Goal: Task Accomplishment & Management: Use online tool/utility

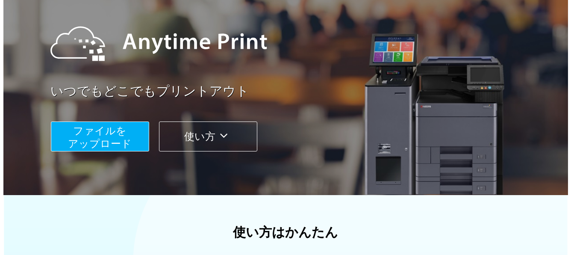
scroll to position [43, 0]
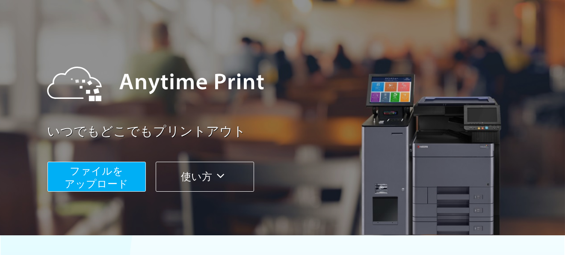
click at [66, 174] on button "ファイルを ​​アップロード" at bounding box center [96, 177] width 98 height 30
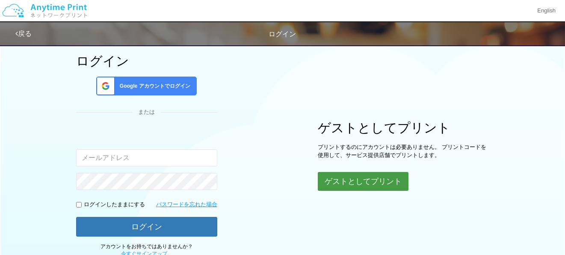
click at [365, 183] on button "ゲストとしてプリント" at bounding box center [363, 181] width 91 height 19
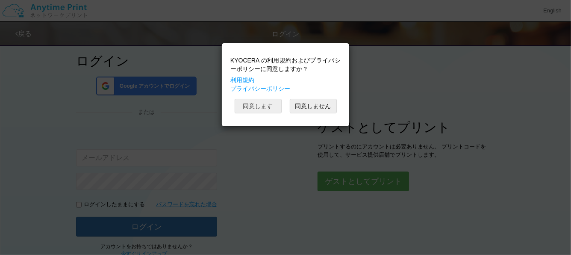
click at [269, 107] on button "同意します" at bounding box center [258, 106] width 47 height 15
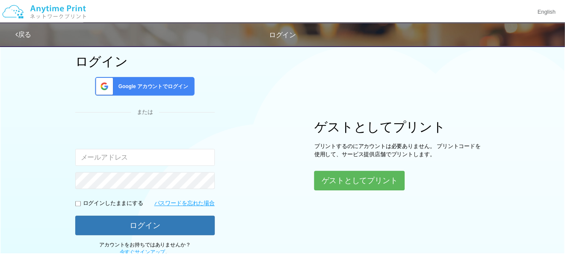
scroll to position [41, 0]
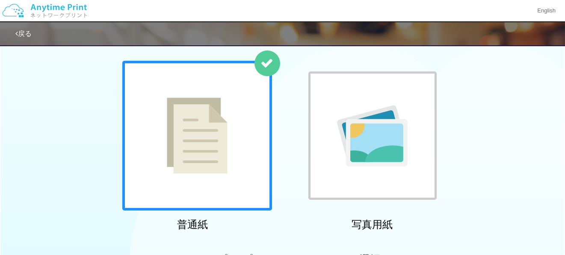
click at [269, 107] on div at bounding box center [197, 136] width 150 height 150
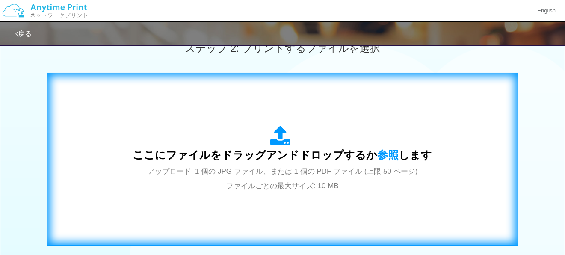
scroll to position [297, 0]
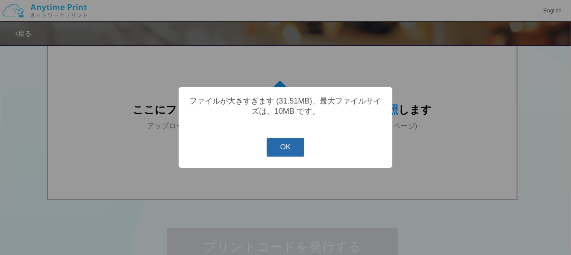
click at [278, 152] on button "OK" at bounding box center [286, 147] width 38 height 19
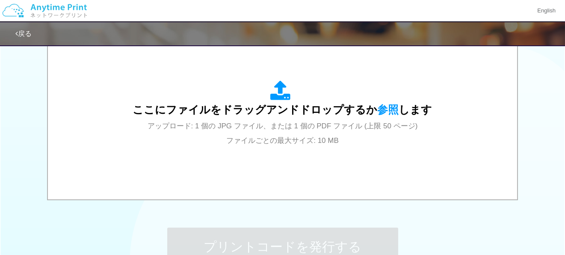
click at [435, 213] on div "ステップ 1: 用紙の種類を選択 普通紙 写真用紙 普通紙 写真用紙 previous next slide 1 of 2 comma.current.act…" at bounding box center [282, 17] width 565 height 549
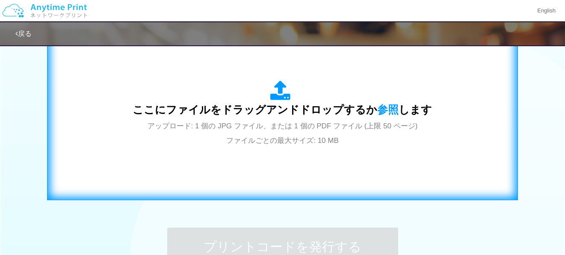
click at [263, 115] on span "ここにファイルをドラッグアンドドロップするか 参照 します" at bounding box center [282, 109] width 299 height 12
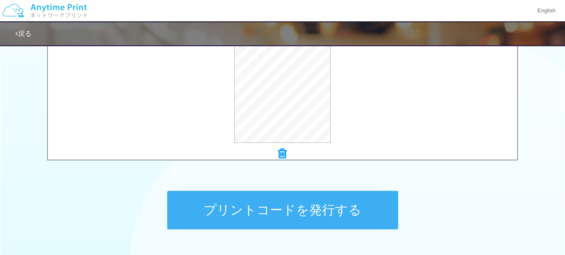
scroll to position [383, 0]
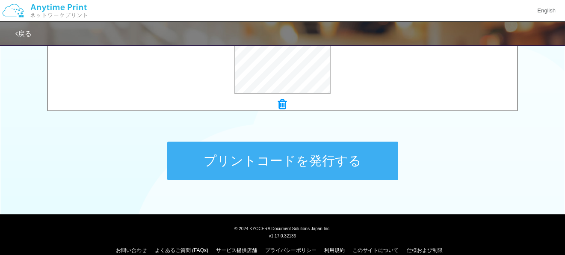
click at [322, 170] on button "プリントコードを発行する" at bounding box center [282, 161] width 231 height 38
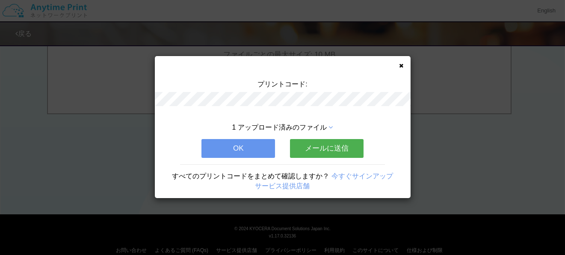
scroll to position [0, 0]
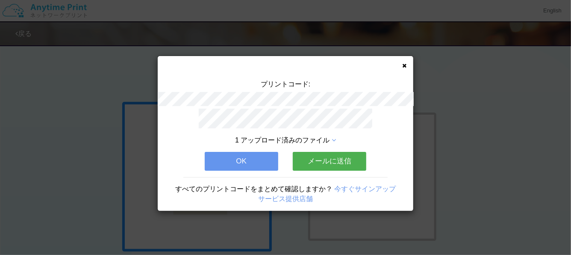
click at [232, 154] on button "OK" at bounding box center [242, 161] width 74 height 19
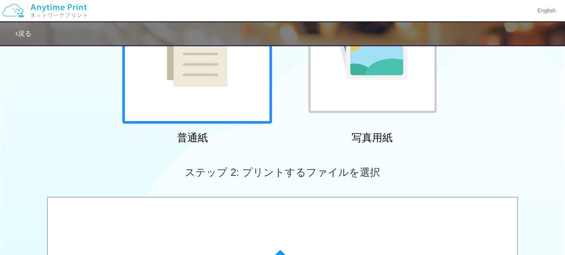
scroll to position [257, 0]
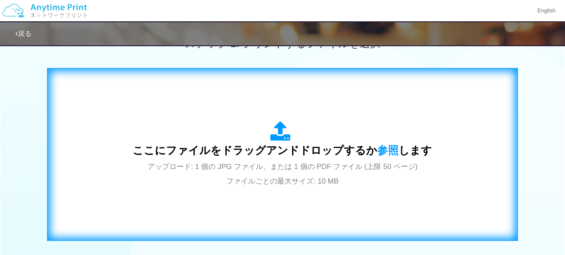
click at [316, 155] on span "ここにファイルをドラッグアンドドロップするか 参照 します" at bounding box center [282, 150] width 299 height 12
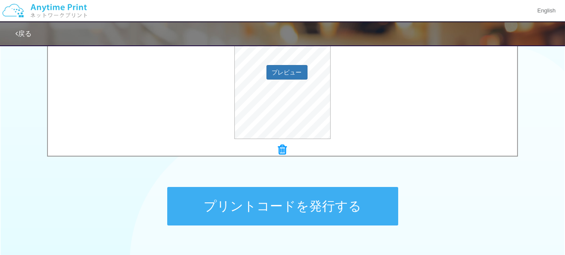
scroll to position [395, 0]
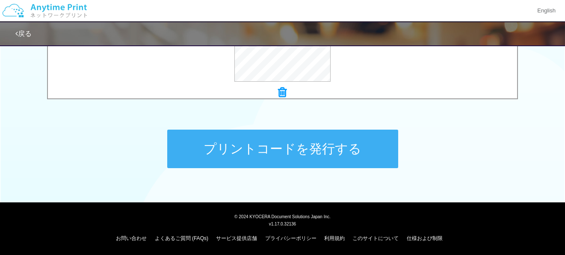
click at [304, 151] on button "プリントコードを発行する" at bounding box center [282, 149] width 231 height 38
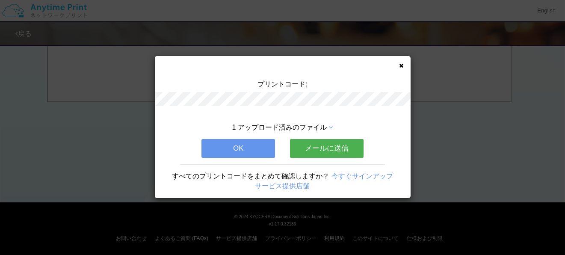
scroll to position [0, 0]
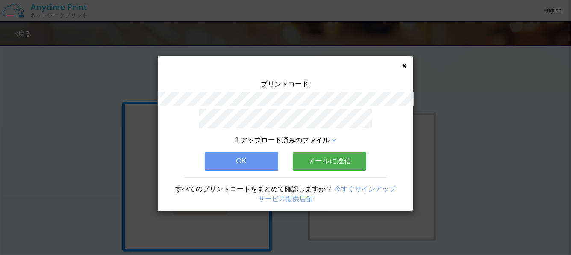
click at [250, 154] on button "OK" at bounding box center [242, 161] width 74 height 19
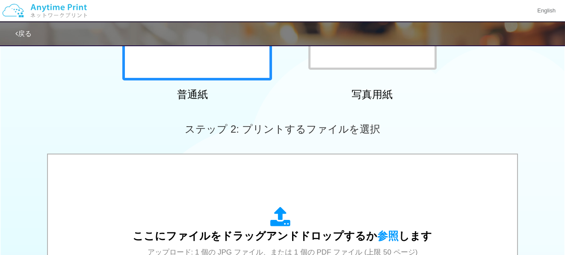
scroll to position [257, 0]
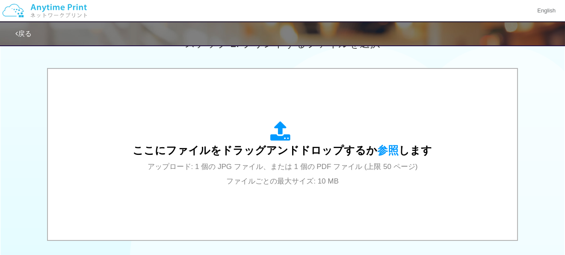
click at [250, 154] on span "ここにファイルをドラッグアンドドロップするか 参照 します" at bounding box center [282, 150] width 299 height 12
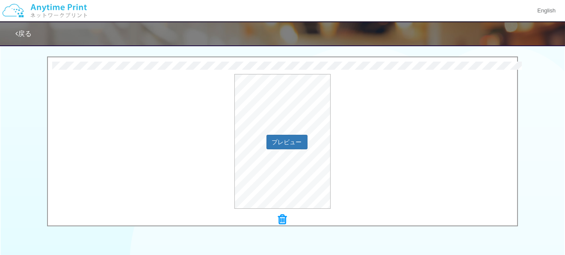
scroll to position [342, 0]
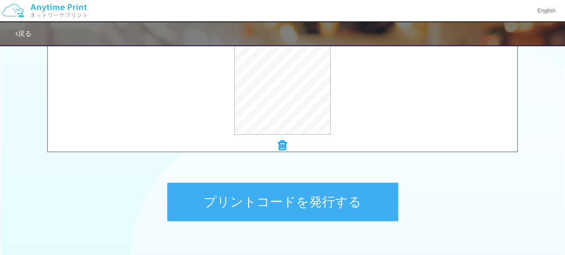
click at [343, 203] on button "プリントコードを発行する" at bounding box center [282, 202] width 231 height 38
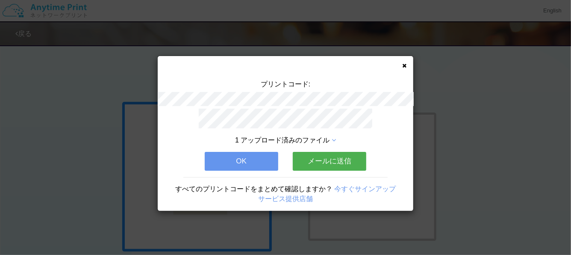
click at [406, 65] on icon at bounding box center [404, 66] width 4 height 6
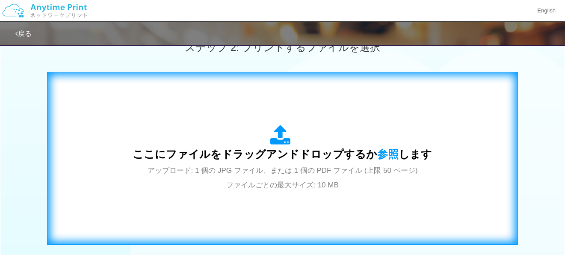
scroll to position [257, 0]
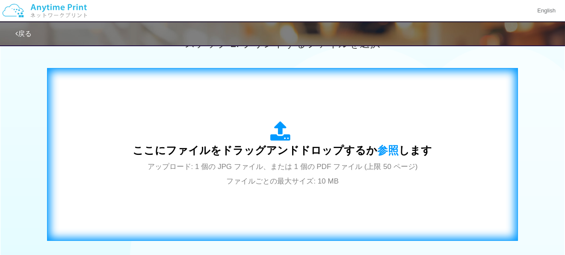
click at [285, 159] on div "ここにファイルをドラッグアンドドロップするか 参照 します アップロード: 1 個の JPG ファイル、または 1 個の PDF ファイル (上限 50 ペー…" at bounding box center [282, 154] width 299 height 67
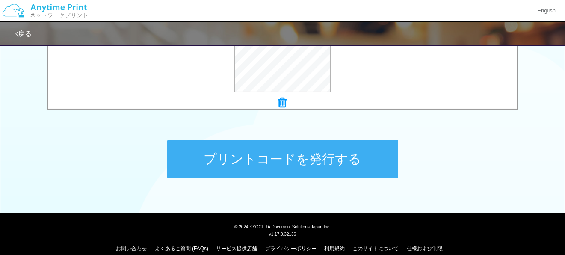
scroll to position [395, 0]
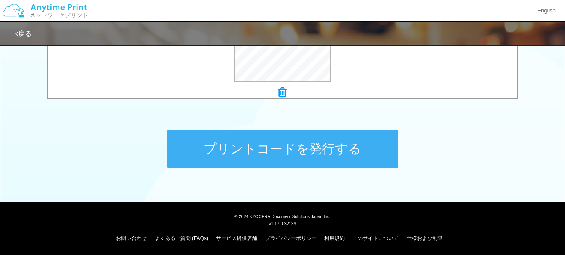
click at [211, 154] on button "プリントコードを発行する" at bounding box center [282, 149] width 231 height 38
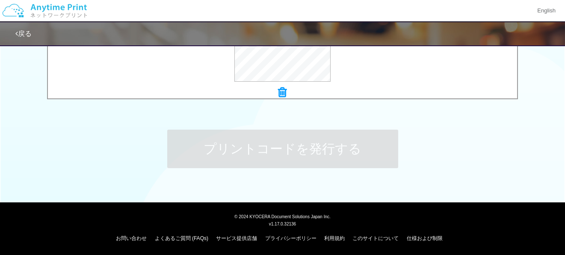
scroll to position [0, 0]
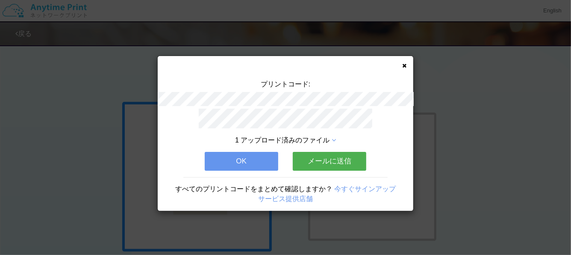
click at [242, 162] on button "OK" at bounding box center [242, 161] width 74 height 19
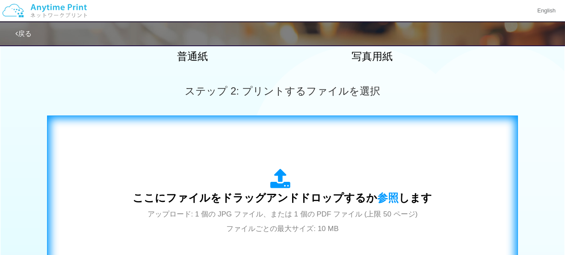
scroll to position [214, 0]
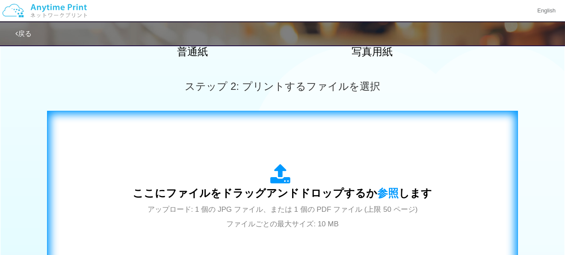
click at [276, 193] on span "ここにファイルをドラッグアンドドロップするか 参照 します" at bounding box center [282, 193] width 299 height 12
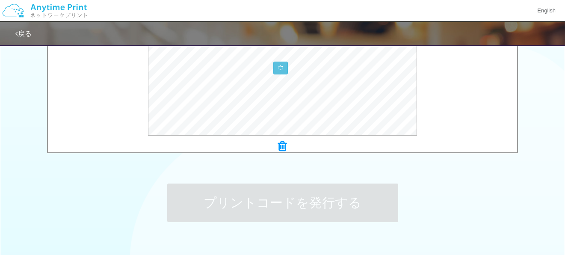
scroll to position [342, 0]
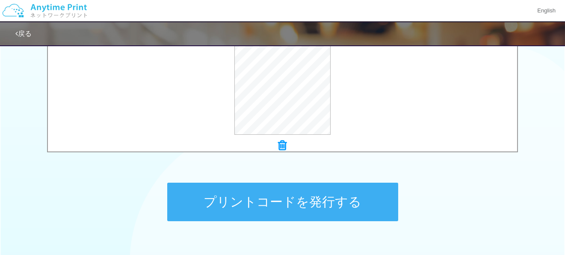
click at [284, 203] on button "プリントコードを発行する" at bounding box center [282, 202] width 231 height 38
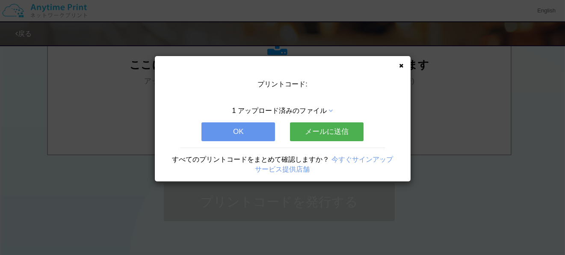
scroll to position [0, 0]
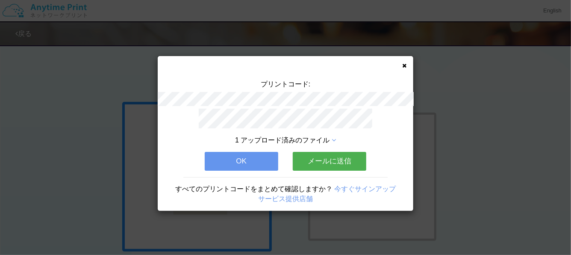
click at [240, 160] on button "OK" at bounding box center [242, 161] width 74 height 19
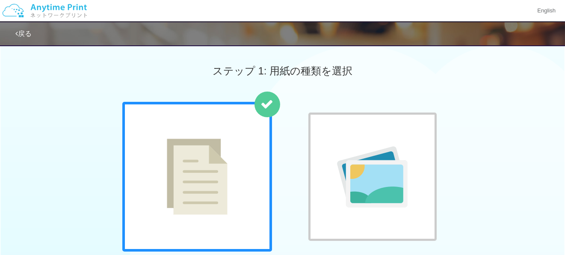
click at [27, 30] on link "戻る" at bounding box center [23, 33] width 16 height 7
